Goal: Find contact information: Find contact information

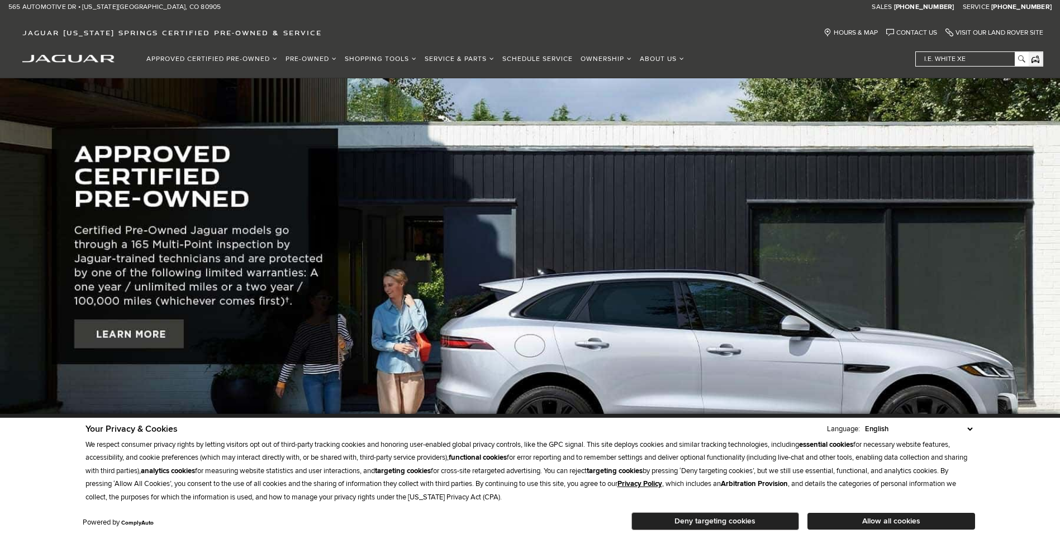
click at [699, 521] on button "Deny targeting cookies" at bounding box center [715, 521] width 168 height 18
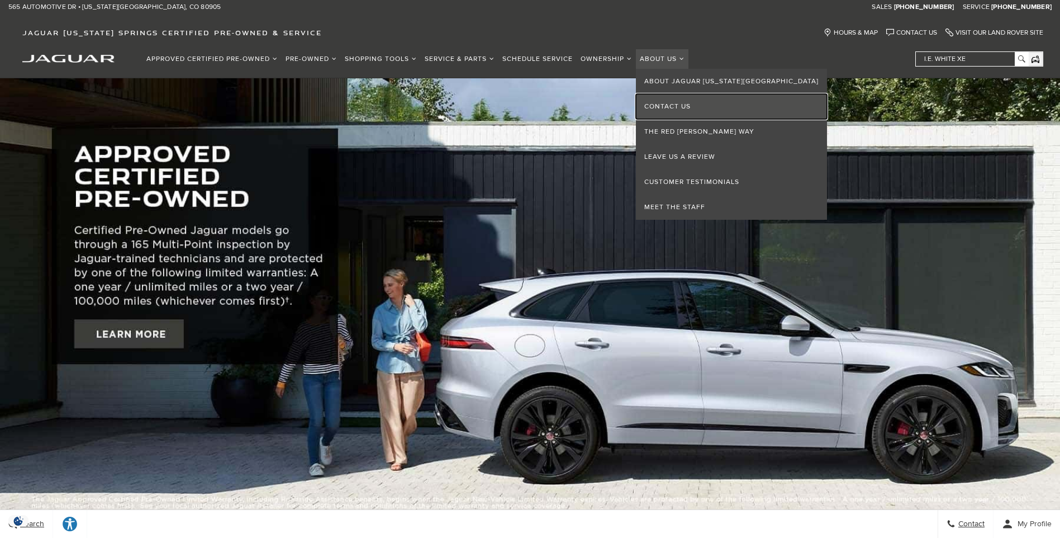
click at [665, 107] on link "Contact Us" at bounding box center [731, 106] width 191 height 25
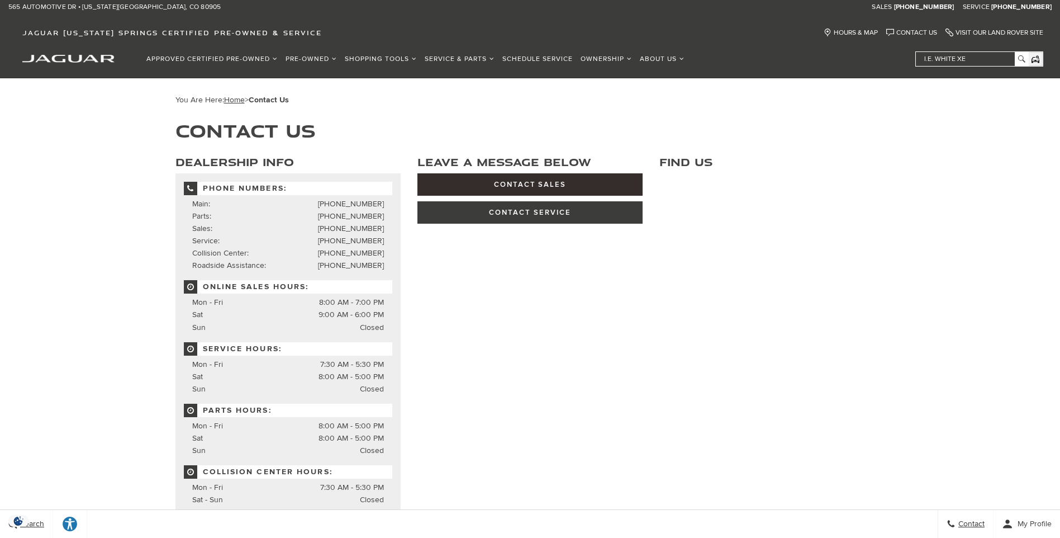
click at [525, 182] on link "Contact Sales" at bounding box center [529, 184] width 225 height 22
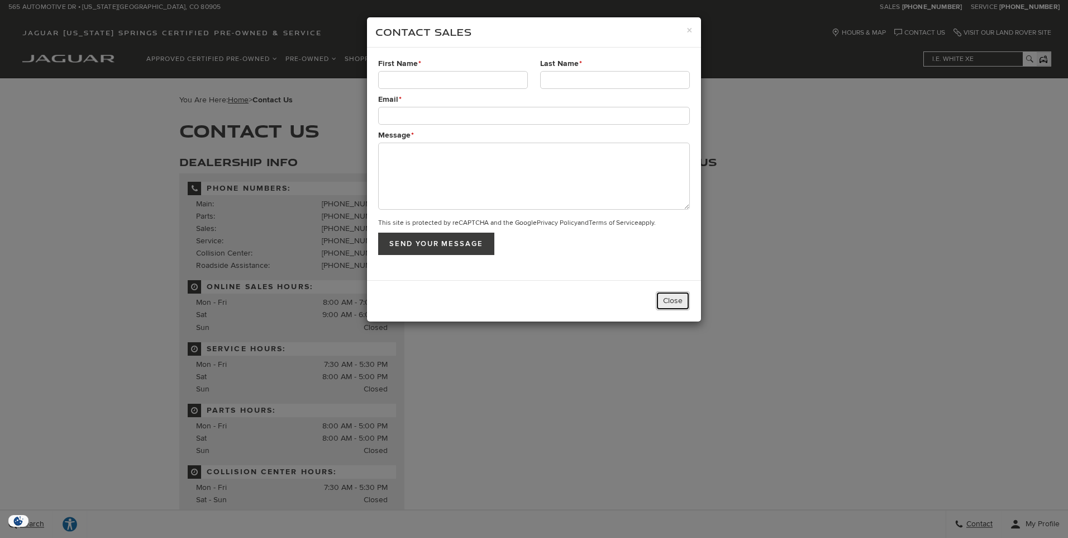
click at [662, 297] on button "Close" at bounding box center [673, 300] width 34 height 19
